Goal: Find specific page/section: Find specific page/section

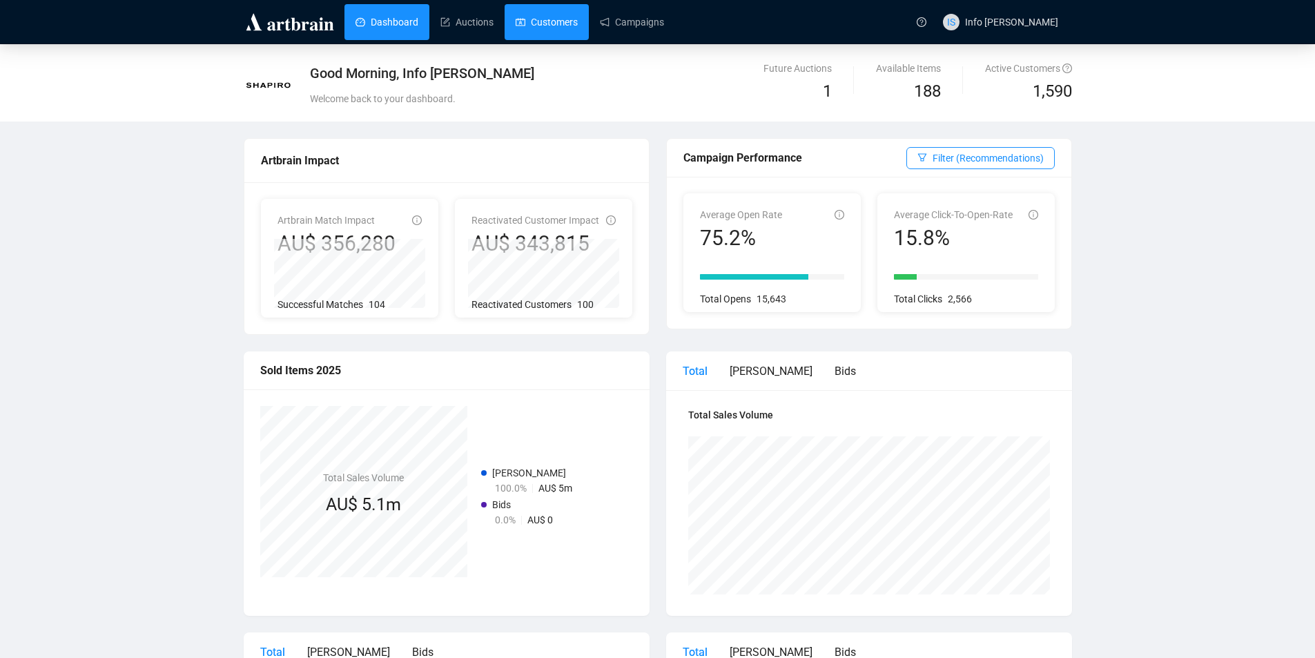
click at [562, 29] on link "Customers" at bounding box center [547, 22] width 62 height 36
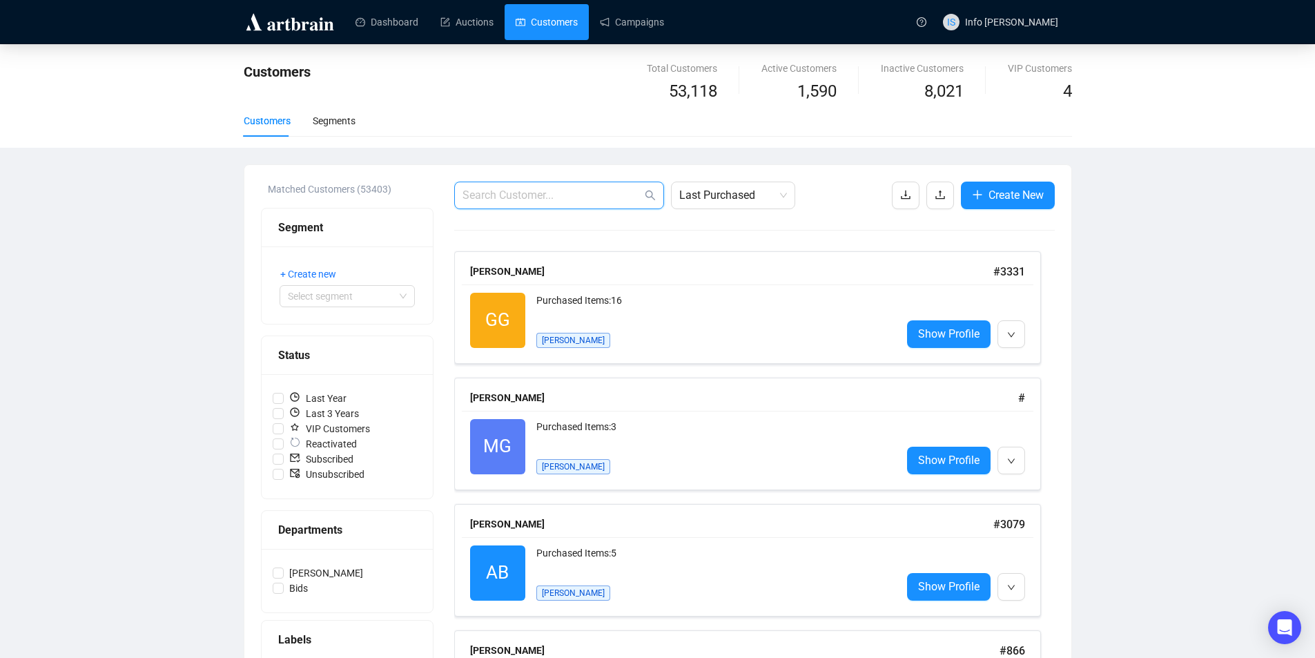
click at [564, 198] on input "text" at bounding box center [551, 195] width 179 height 17
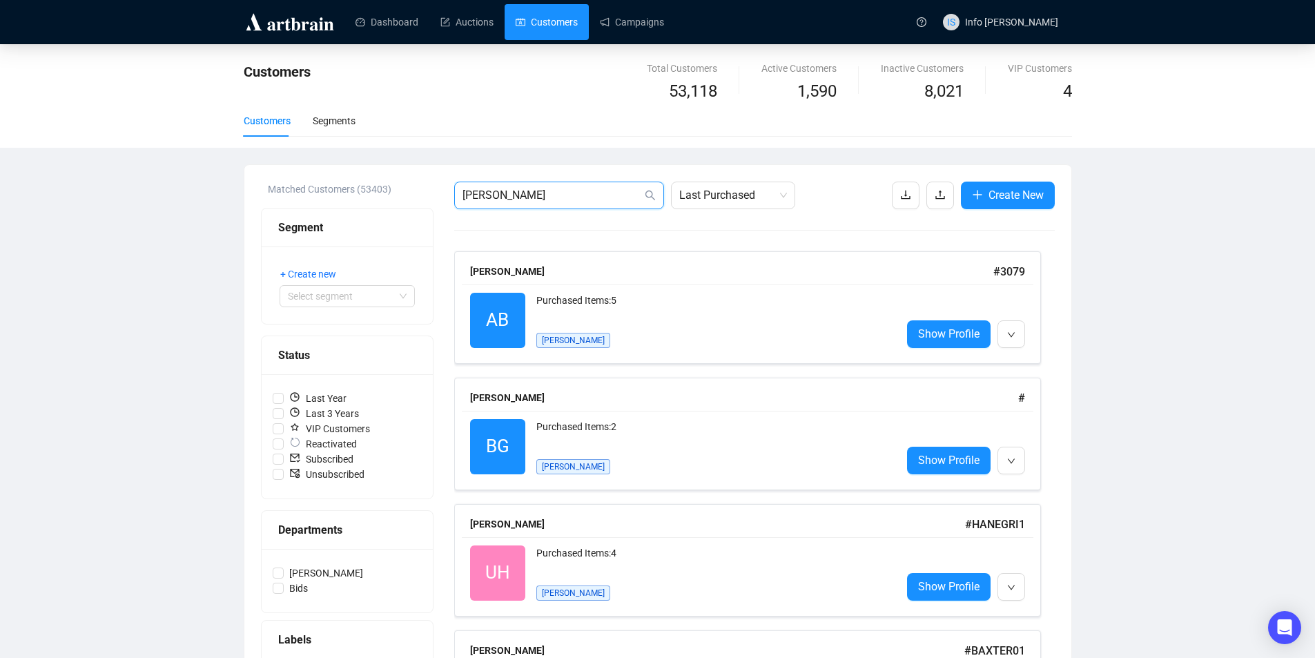
type input "[PERSON_NAME]"
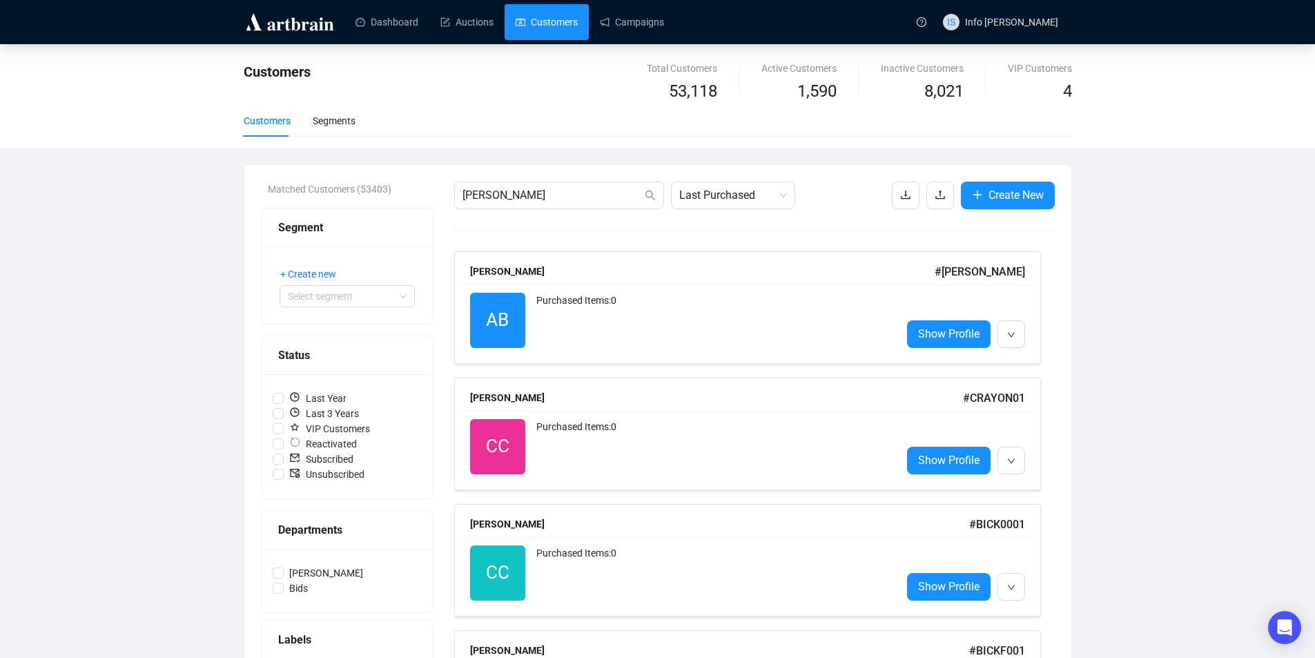
click at [602, 327] on div "Purchased Items: 0" at bounding box center [713, 320] width 354 height 55
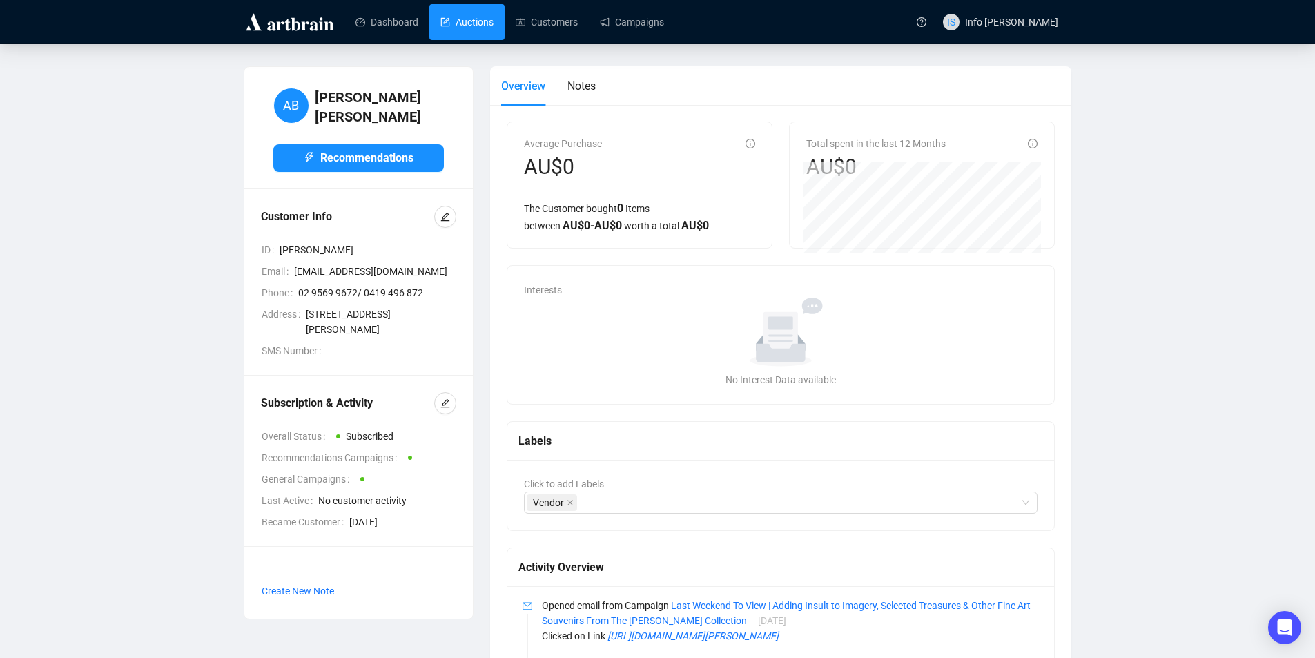
click at [527, 20] on link "Customers" at bounding box center [547, 22] width 62 height 36
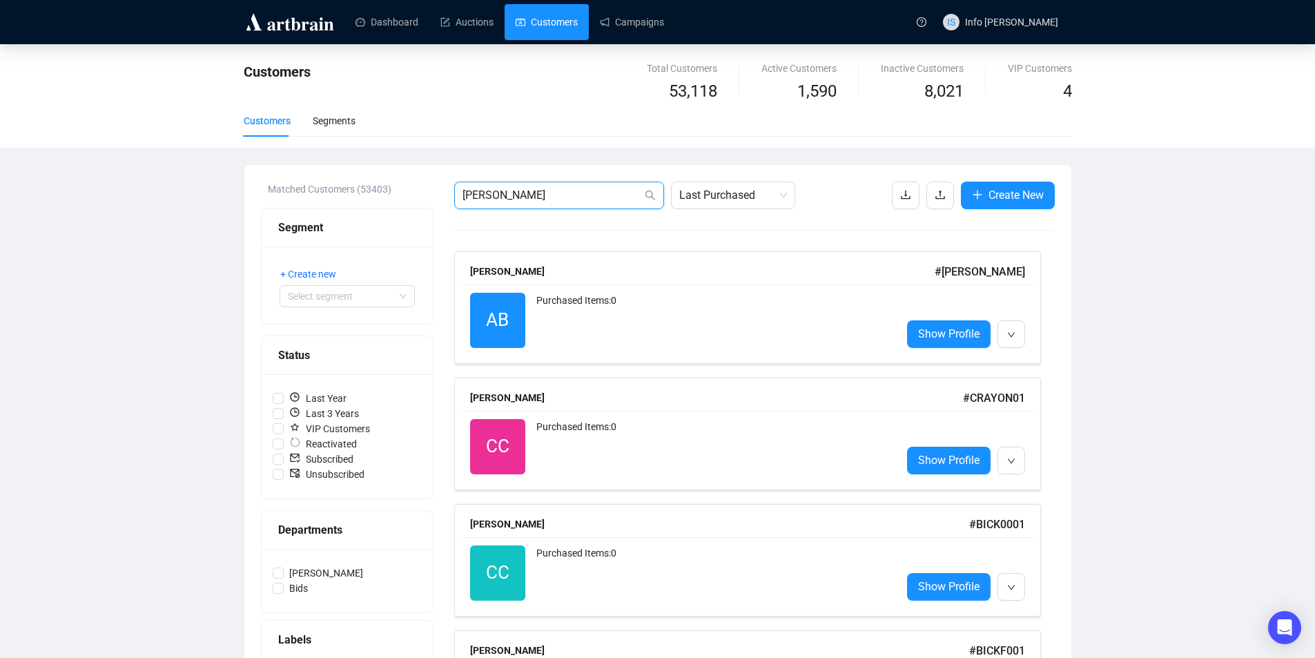
drag, startPoint x: 591, startPoint y: 197, endPoint x: 411, endPoint y: 197, distance: 180.1
click at [411, 197] on div "Matched Customers (53403) Segment + Create new Select segment Status Last Year …" at bounding box center [658, 481] width 794 height 598
